Goal: Find specific page/section

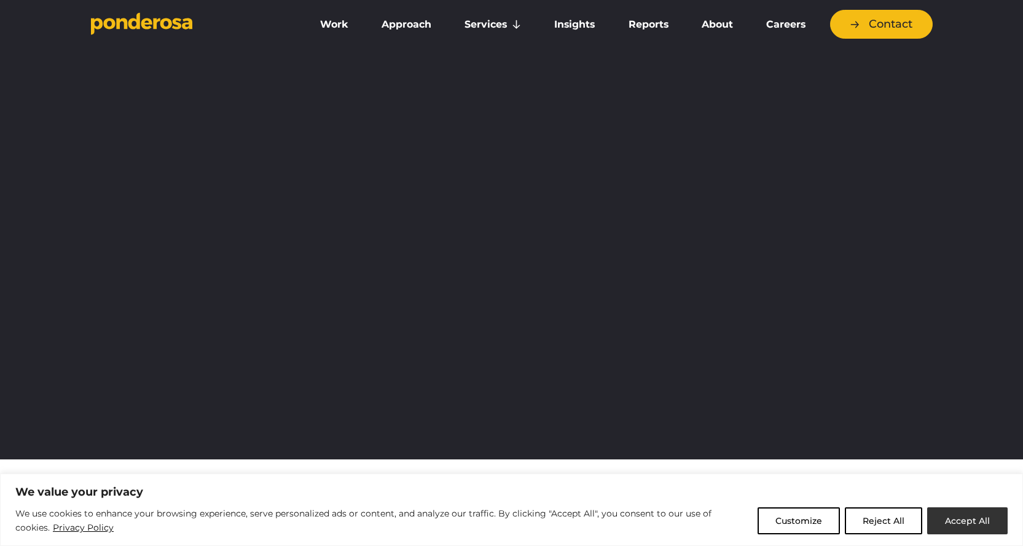
click at [944, 515] on button "Accept All" at bounding box center [967, 520] width 80 height 27
click at [777, 23] on link "Careers" at bounding box center [786, 25] width 68 height 26
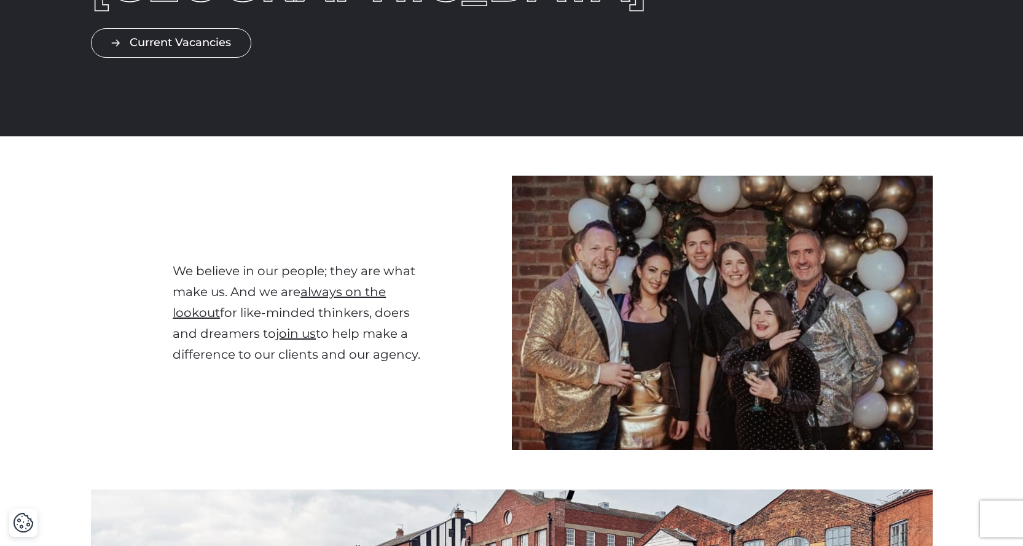
scroll to position [246, 0]
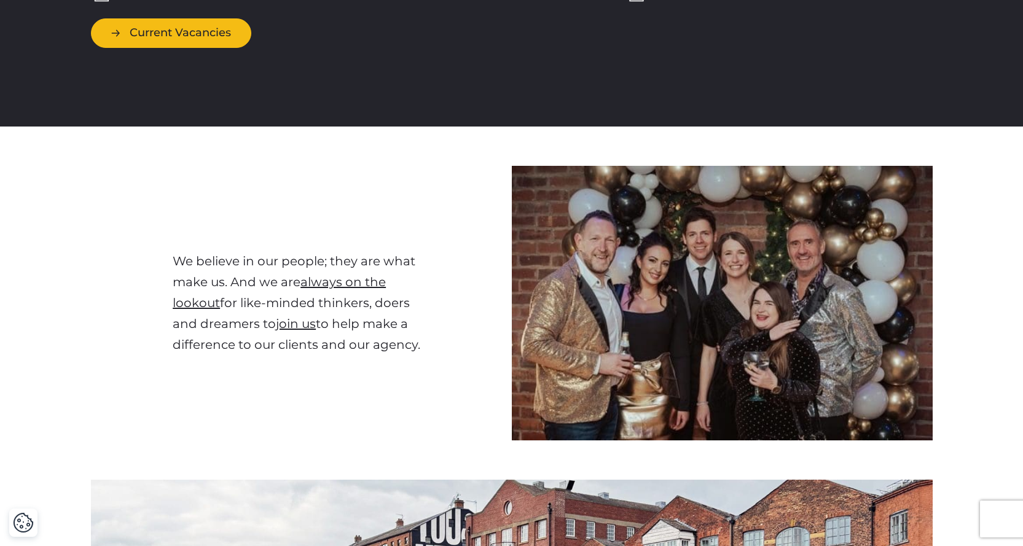
click at [183, 26] on link "Current Vacancies" at bounding box center [171, 32] width 160 height 29
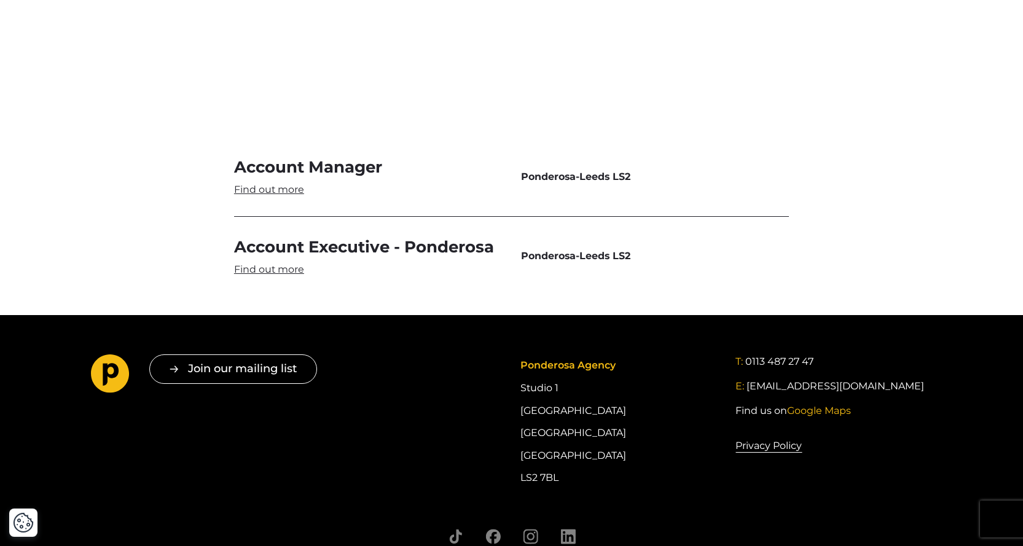
scroll to position [3684, 0]
